Goal: Task Accomplishment & Management: Complete application form

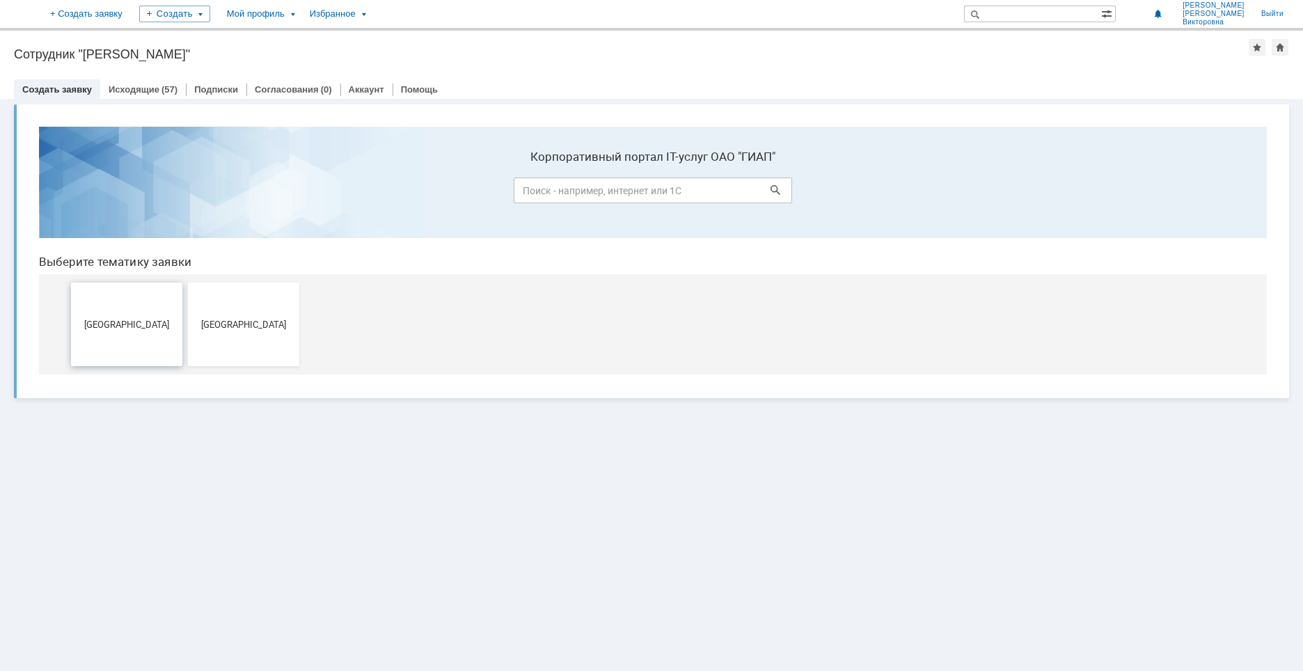
click at [116, 325] on span "[GEOGRAPHIC_DATA]" at bounding box center [126, 324] width 103 height 10
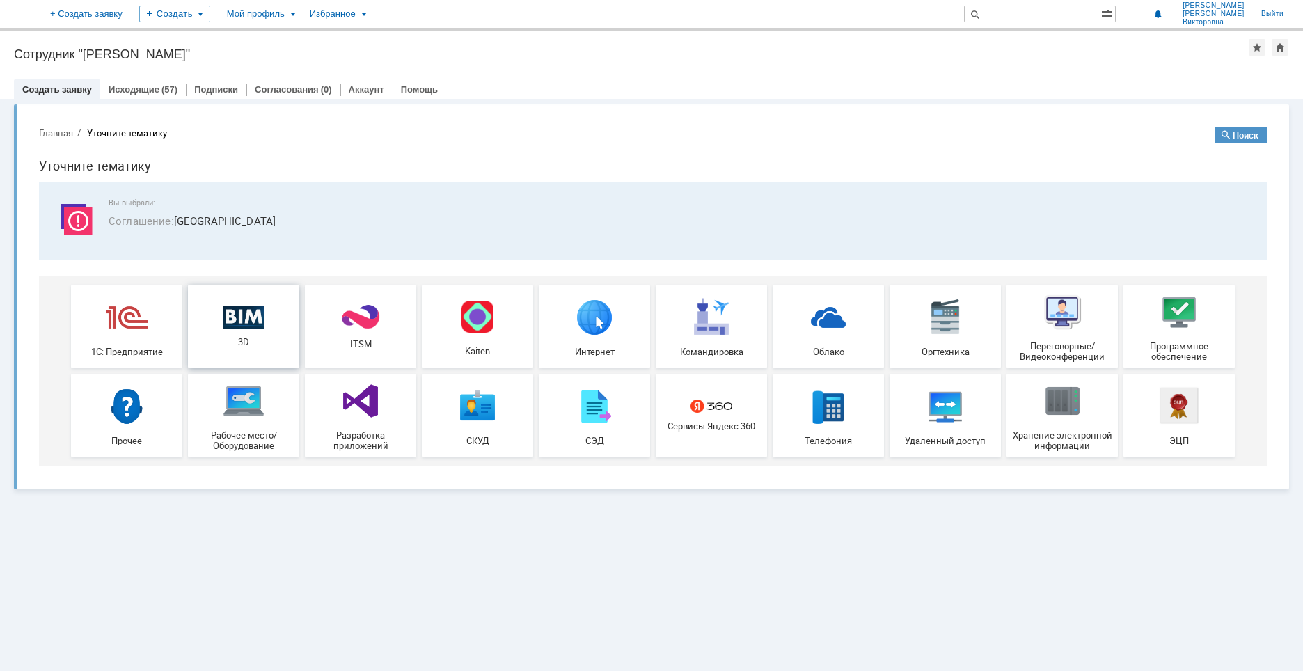
click at [256, 318] on img at bounding box center [244, 317] width 42 height 24
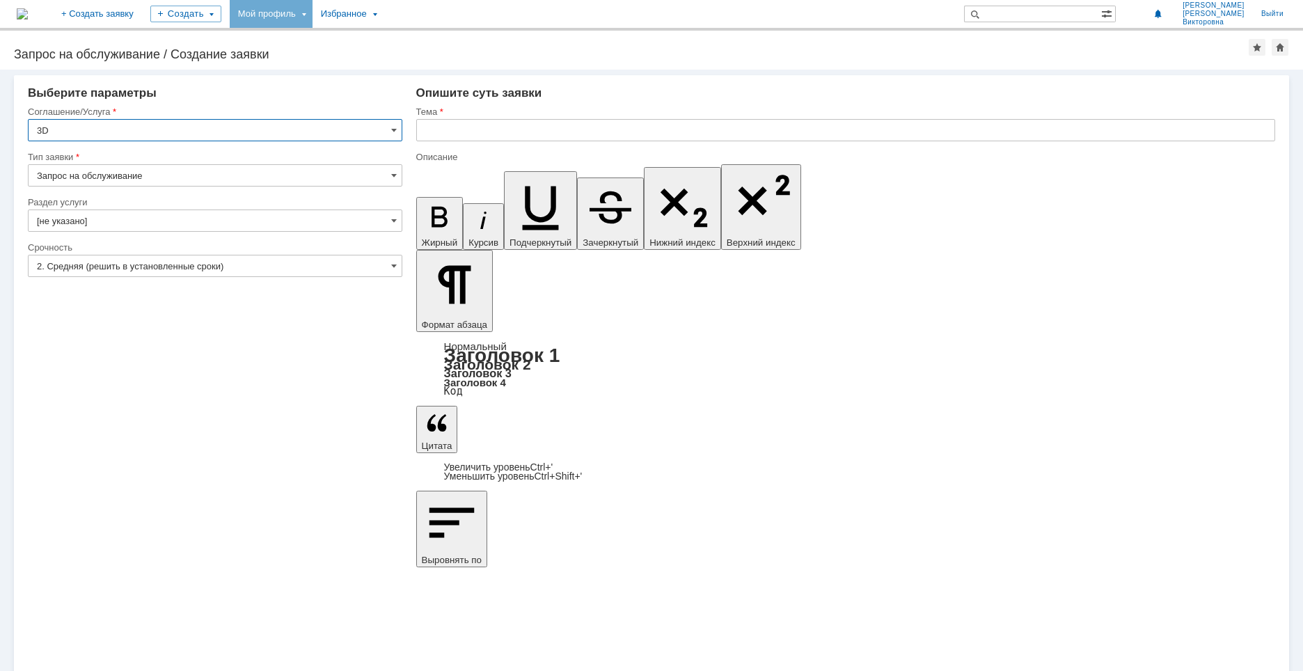
click at [313, 13] on div "Мой профиль" at bounding box center [271, 14] width 83 height 28
click at [426, 63] on link "Мои заявки" at bounding box center [397, 64] width 106 height 17
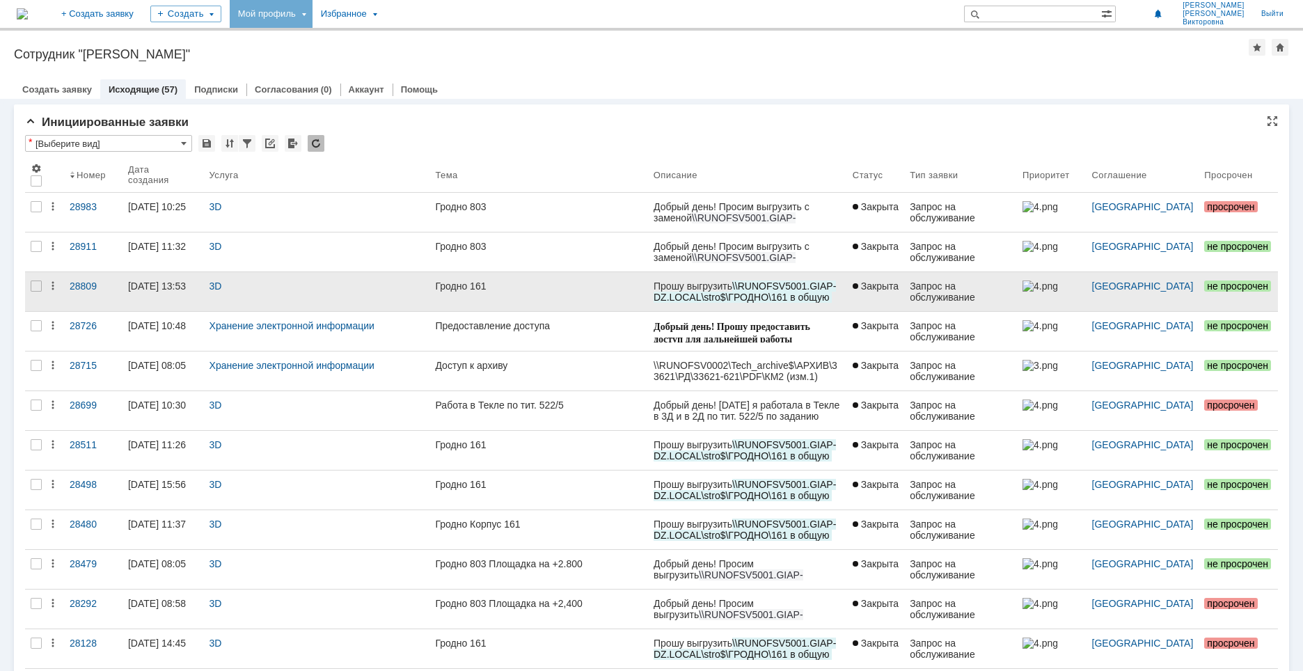
click at [658, 290] on span "Прошу выгрузить" at bounding box center [692, 286] width 79 height 11
click at [597, 286] on div "Гродно 161" at bounding box center [538, 286] width 207 height 11
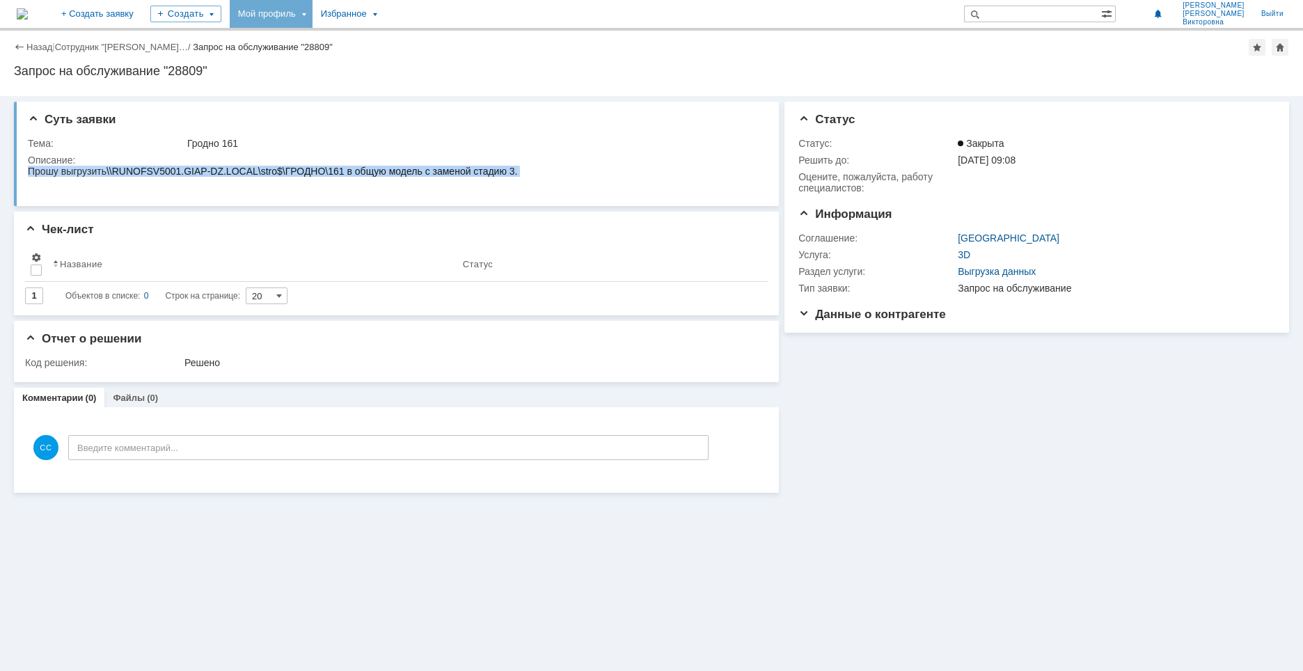
drag, startPoint x: 514, startPoint y: 173, endPoint x: 44, endPoint y: 340, distance: 498.8
click at [28, 174] on html "Прошу выгрузить \\RUNOFSV5001.GIAP-DZ.LOCAL\stro$\ГРОДНО\161 в общую модель с з…" at bounding box center [394, 177] width 733 height 22
copy div "Прошу выгрузить \\RUNOFSV5001.GIAP-DZ.LOCAL\stro$\ГРОДНО\161 в общую модель с з…"
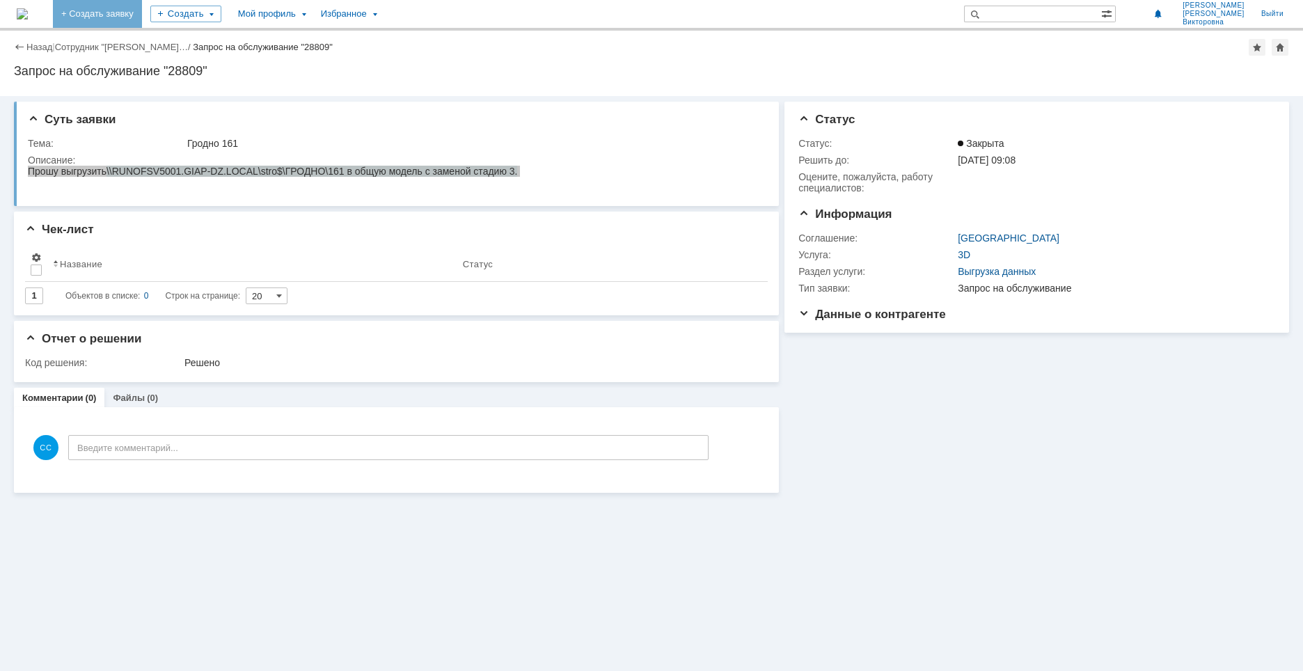
click at [142, 13] on link "+ Создать заявку" at bounding box center [97, 14] width 89 height 28
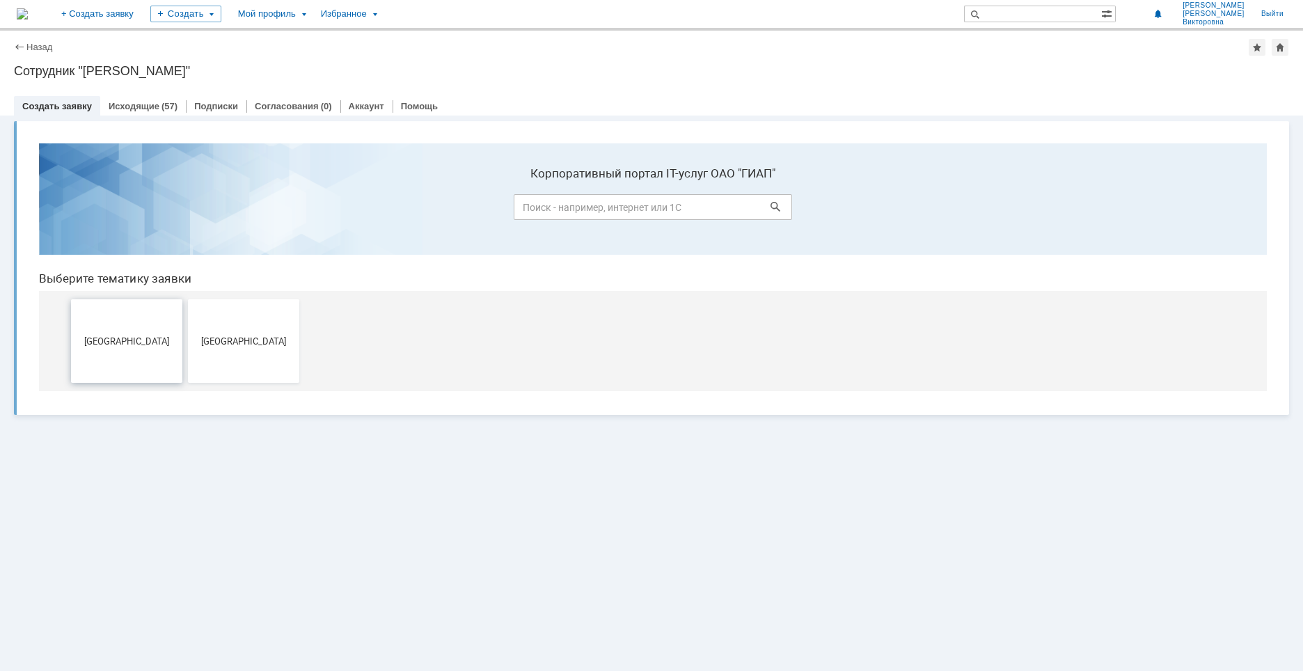
click at [142, 353] on button "[GEOGRAPHIC_DATA]" at bounding box center [126, 341] width 111 height 84
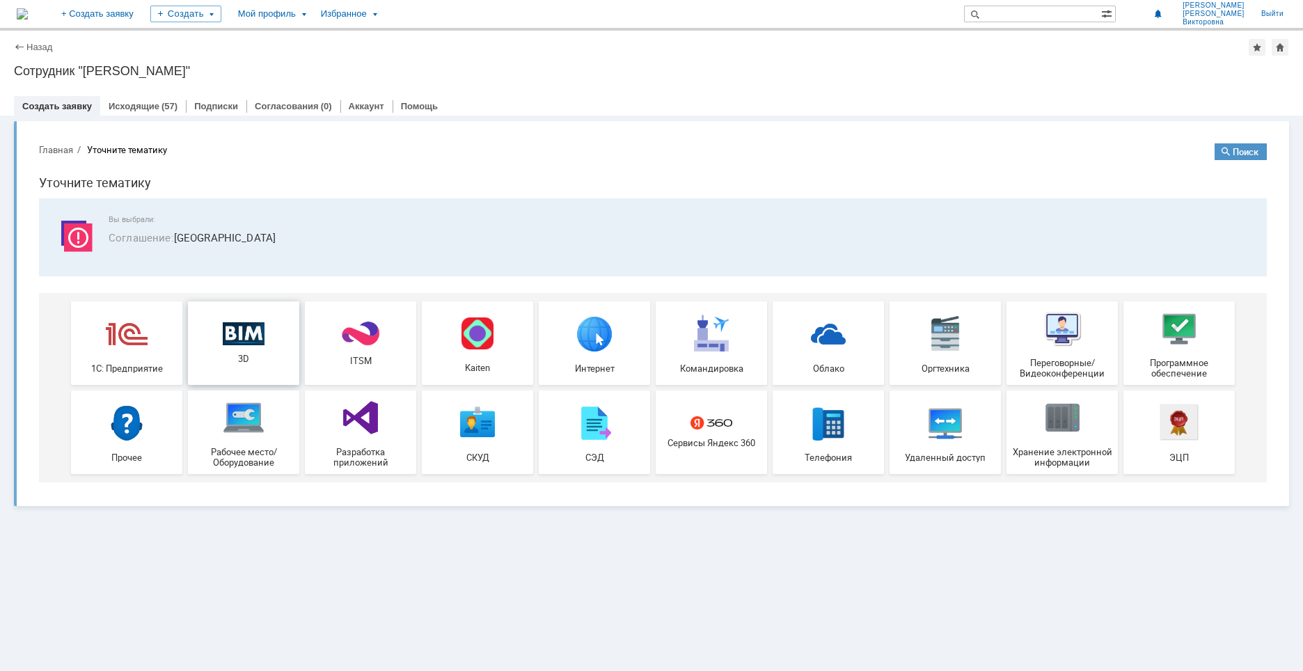
click at [257, 345] on img at bounding box center [244, 334] width 42 height 24
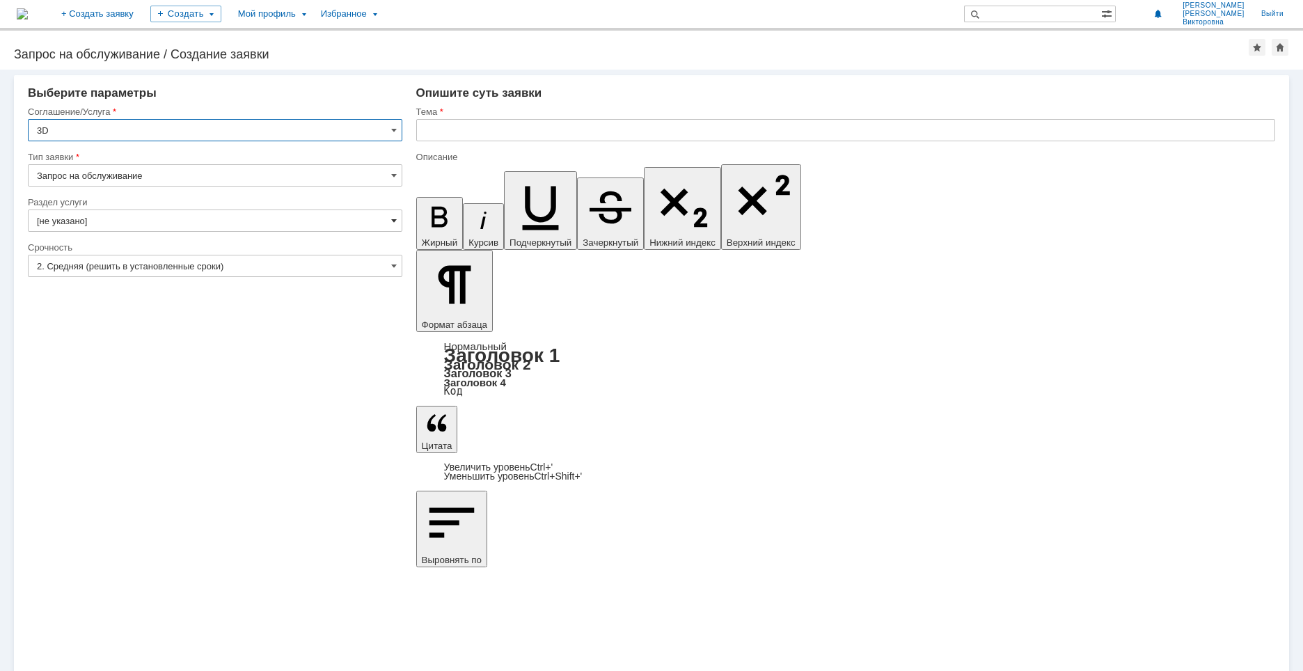
click at [395, 218] on span at bounding box center [394, 220] width 6 height 11
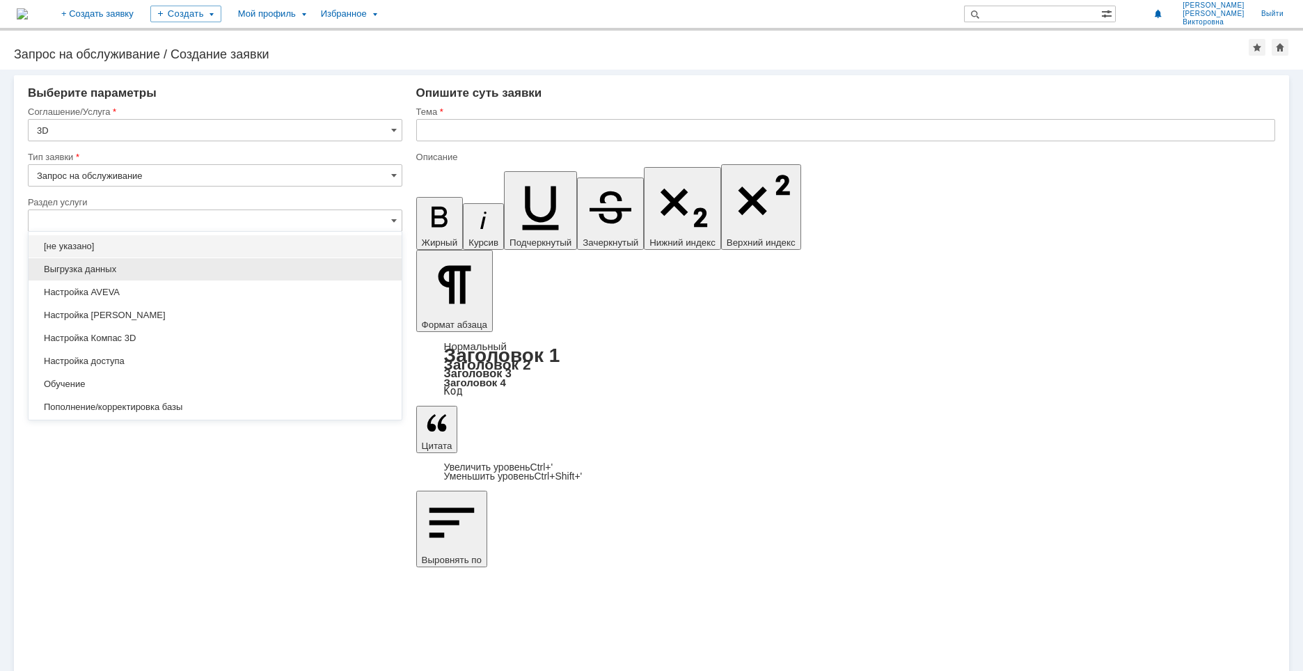
click at [124, 269] on span "Выгрузка данных" at bounding box center [215, 269] width 357 height 11
type input "Выгрузка данных"
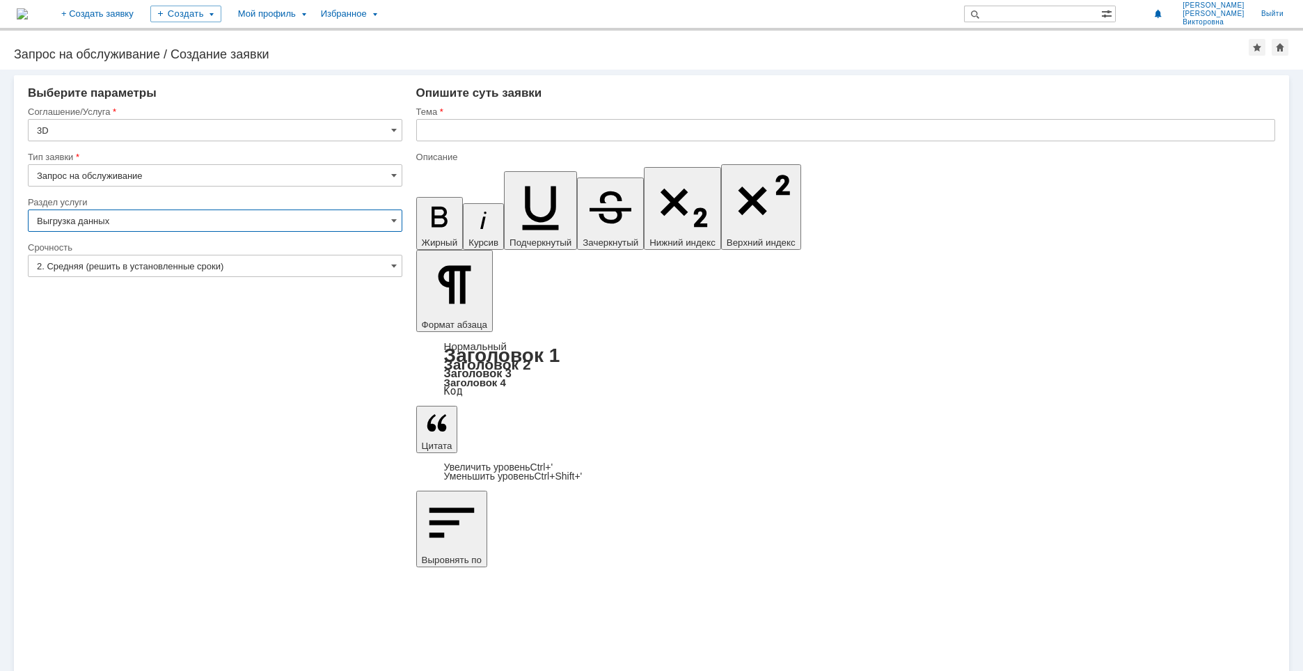
type input "ПО: Revit/Tekla Проект ** Корпус **"
type input "Выгрузка данных"
click at [393, 270] on span at bounding box center [394, 265] width 6 height 11
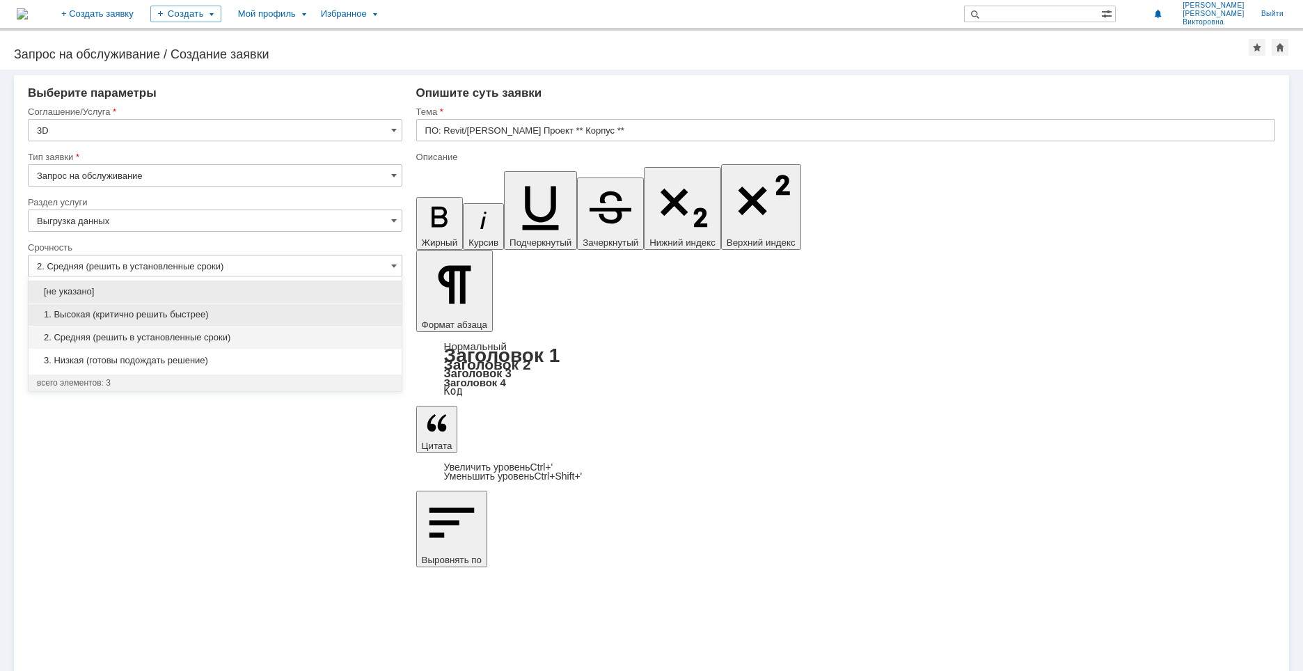
click at [104, 310] on span "1. Высокая (критично решить быстрее)" at bounding box center [215, 314] width 357 height 11
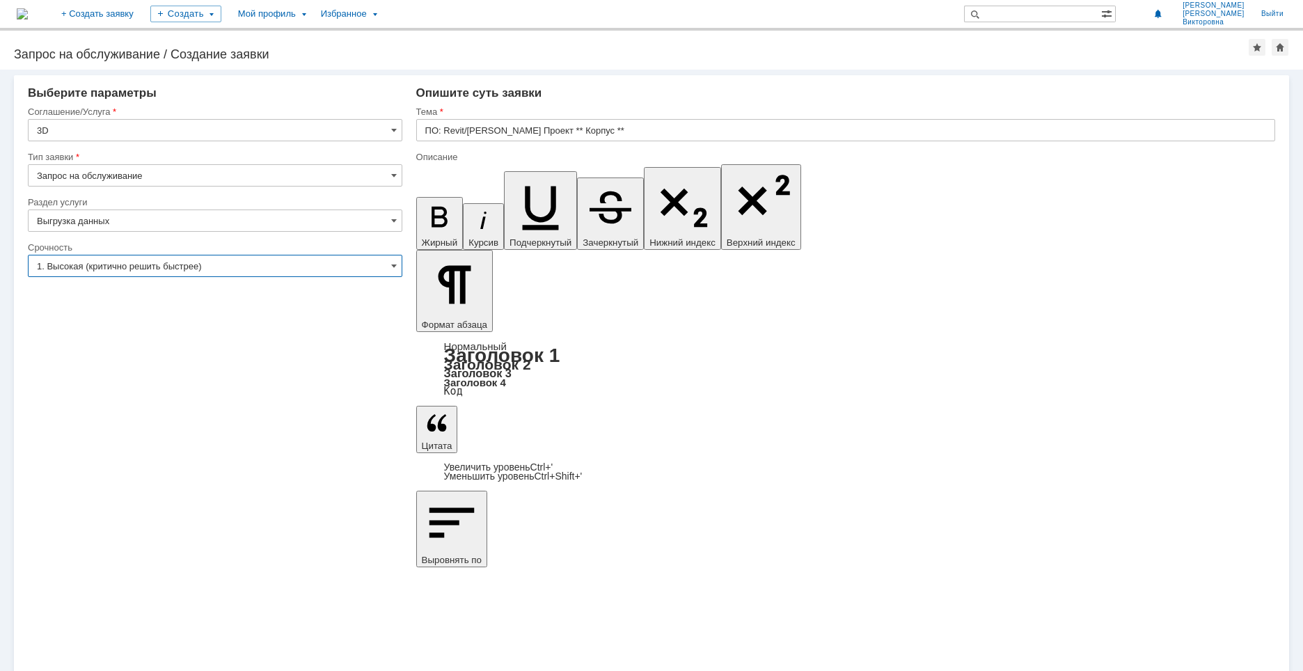
type input "1. Высокая (критично решить быстрее)"
drag, startPoint x: 516, startPoint y: 4915, endPoint x: 838, endPoint y: 5066, distance: 355.1
type input "Гродно 161"
